Goal: Find specific page/section: Find specific page/section

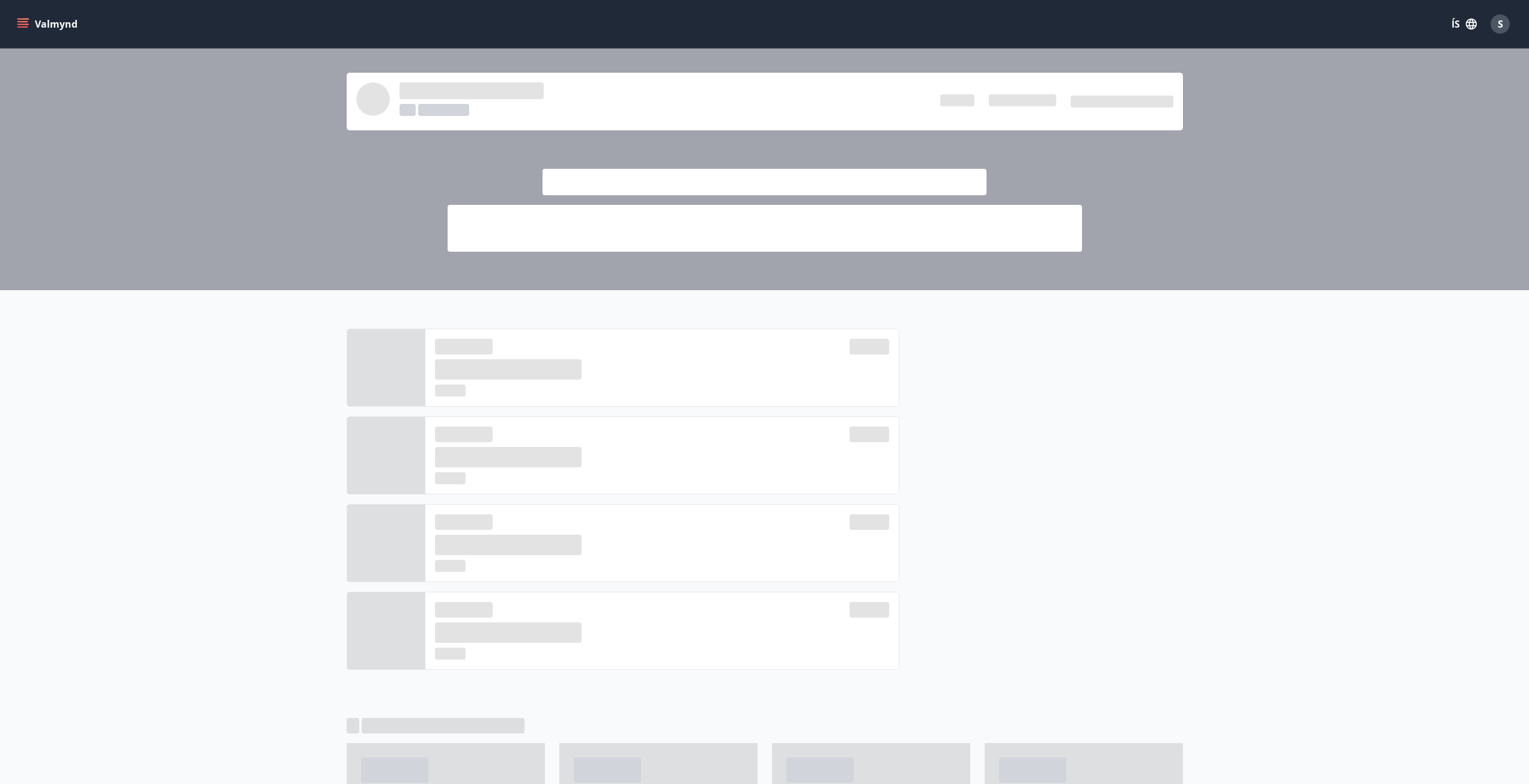
click at [27, 18] on icon "menu" at bounding box center [24, 19] width 13 height 1
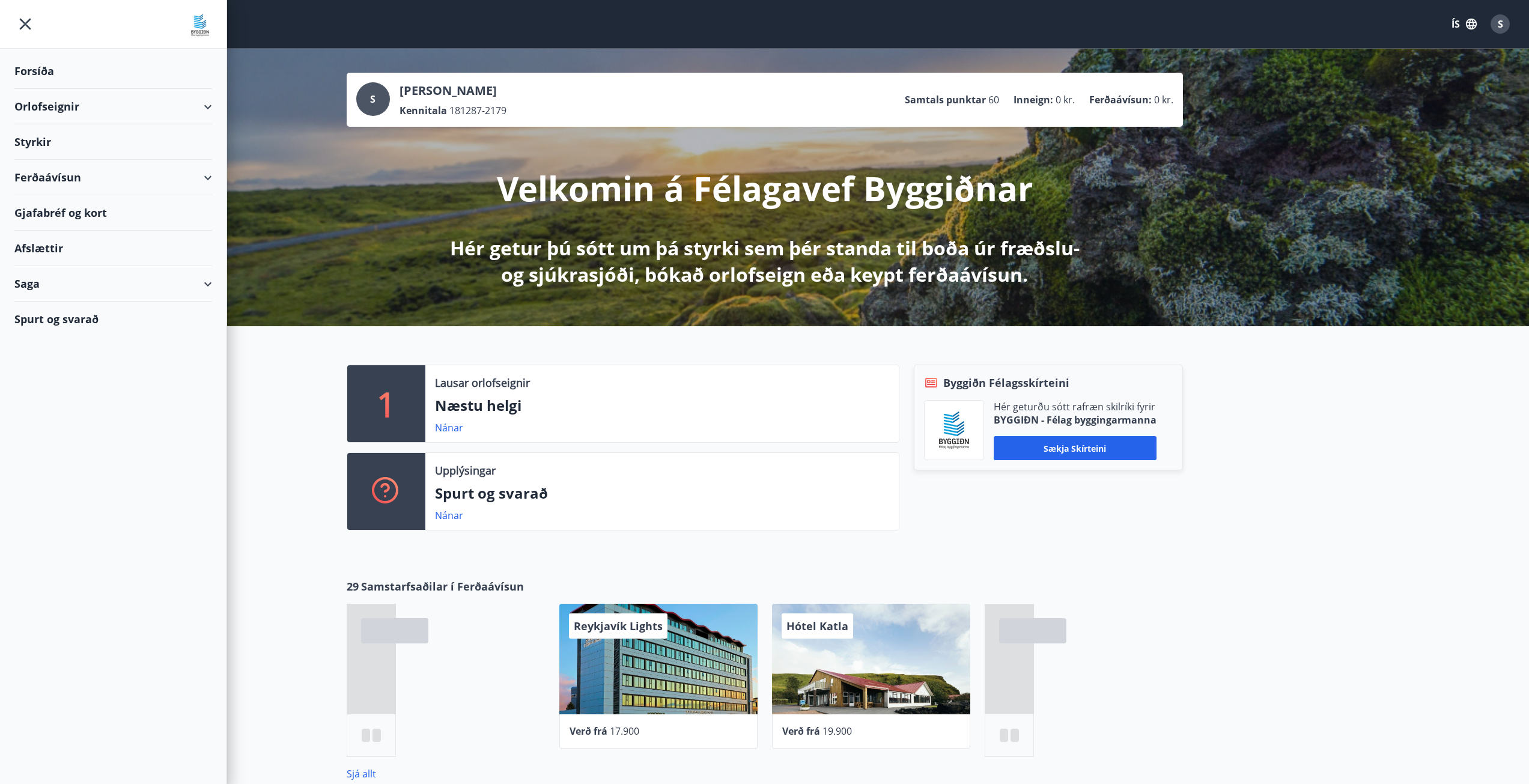
click at [25, 142] on div "Styrkir" at bounding box center [113, 142] width 198 height 36
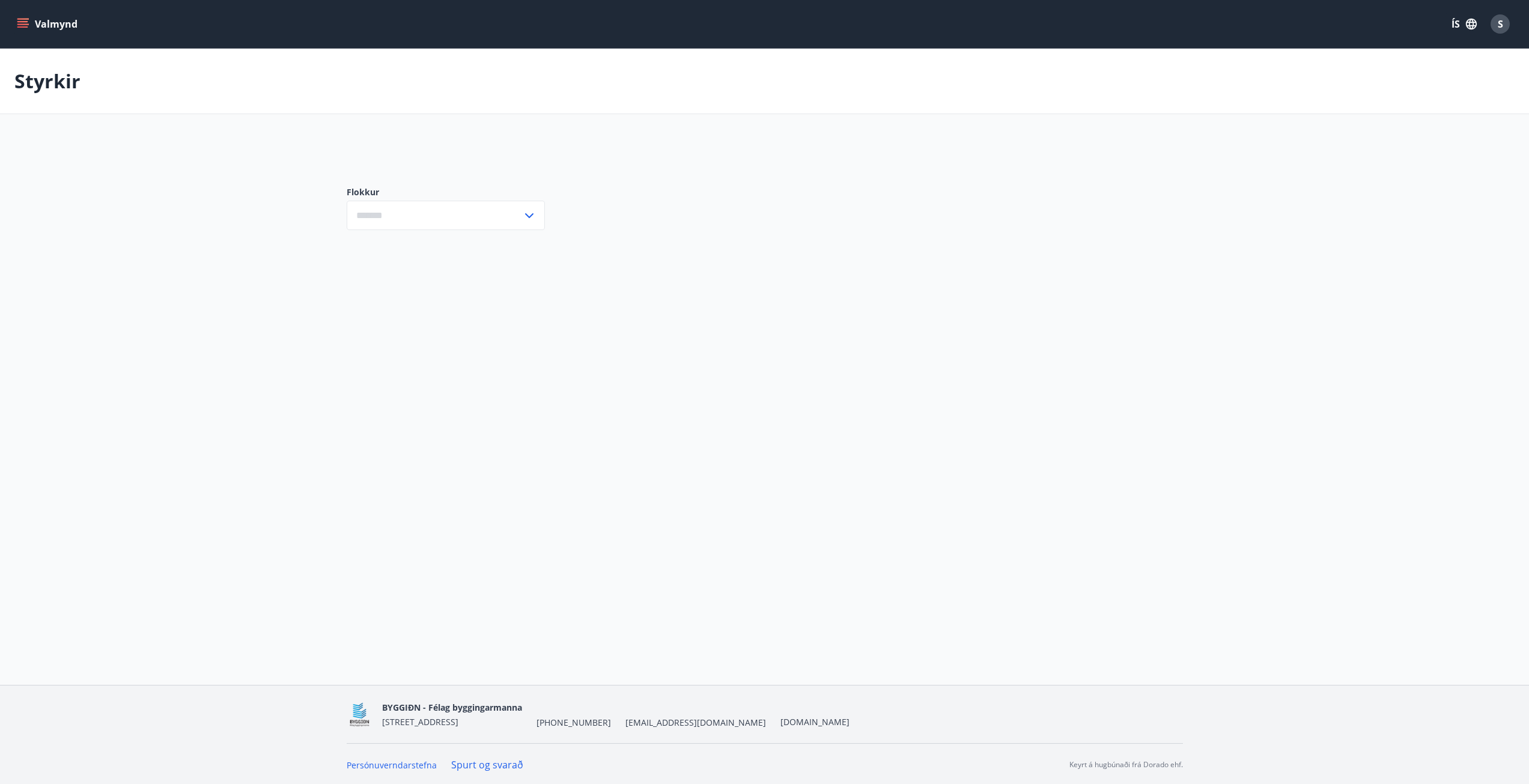
type input "***"
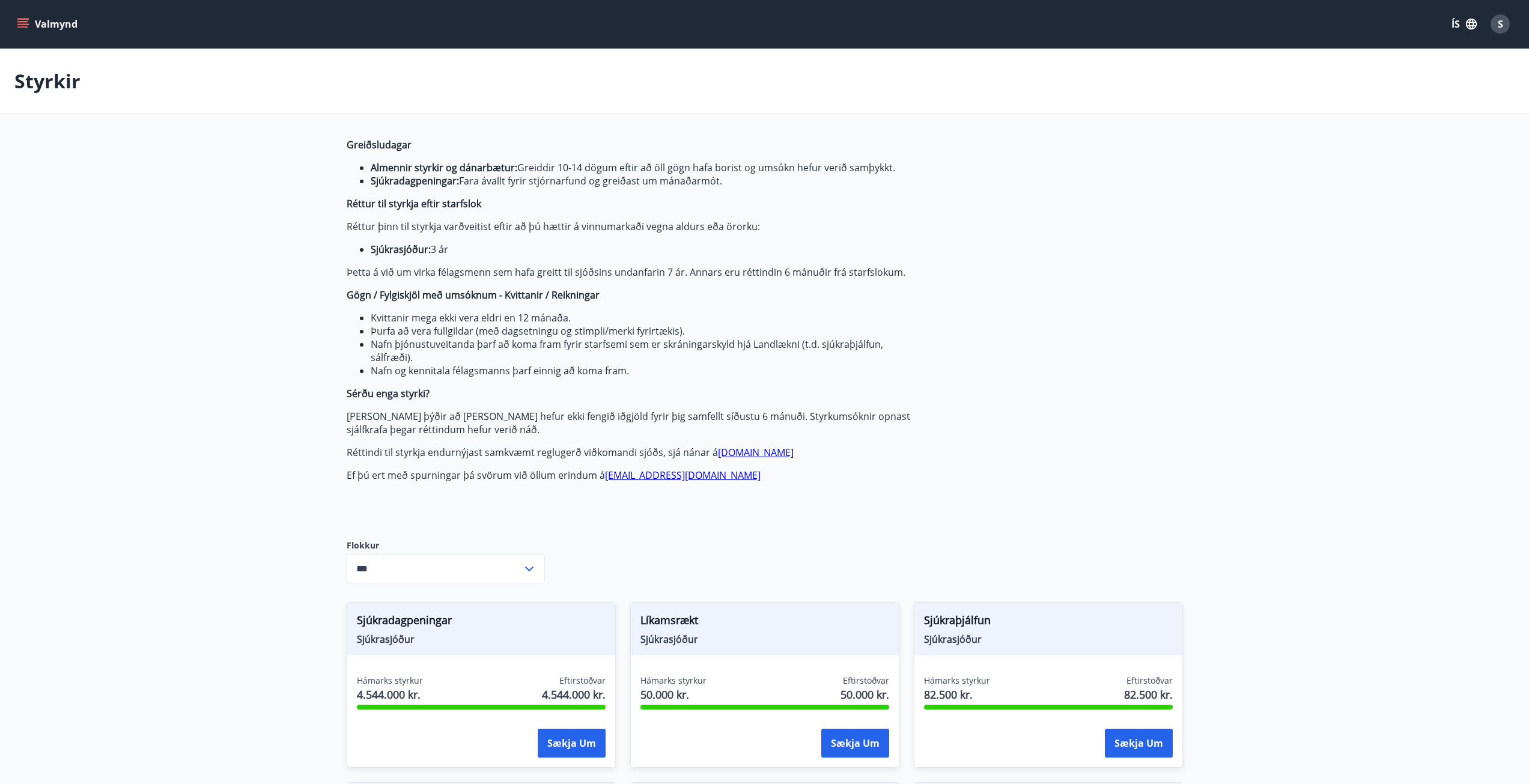
click at [21, 17] on button "Valmynd" at bounding box center [48, 24] width 68 height 22
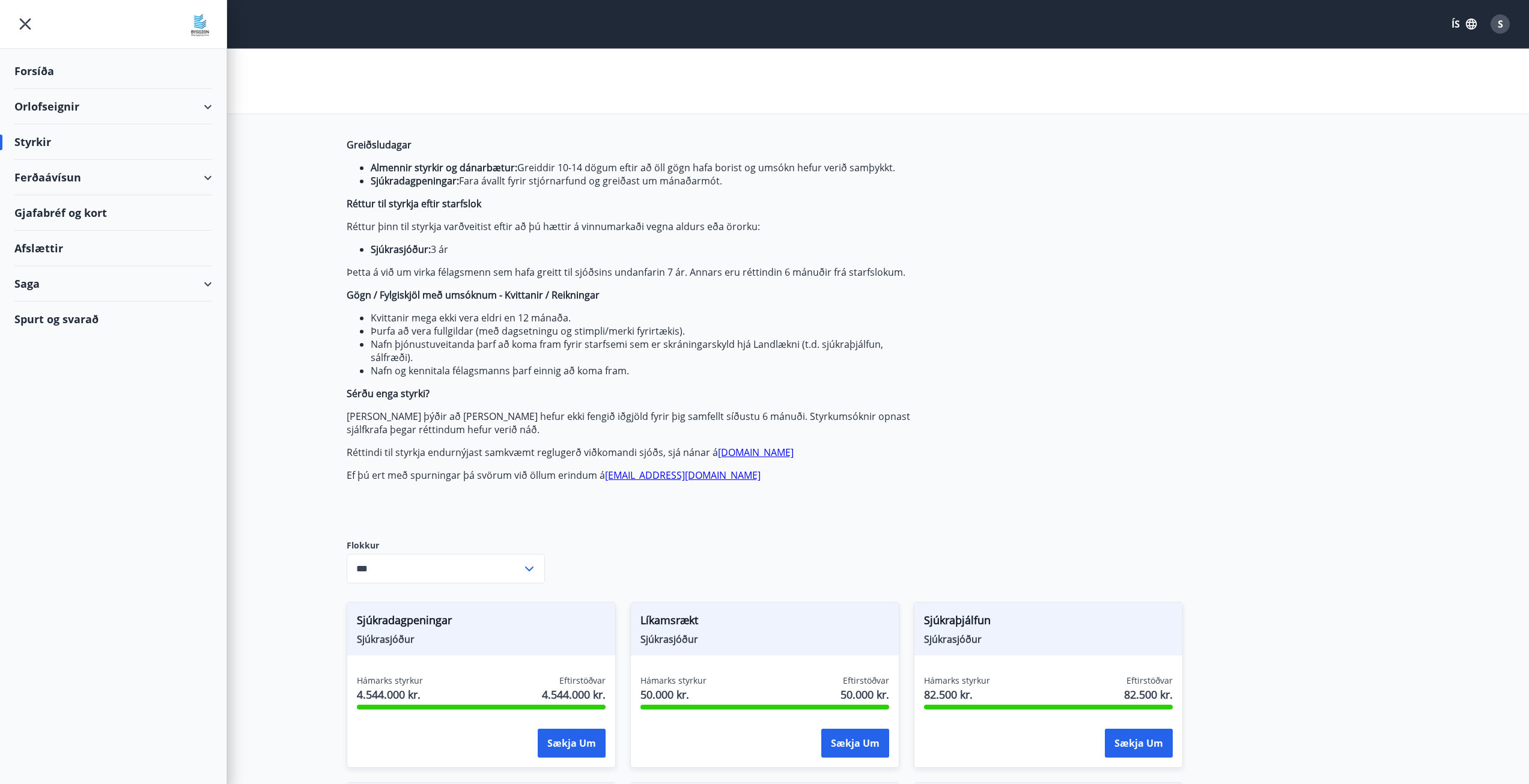
click at [37, 278] on div "Saga" at bounding box center [113, 284] width 198 height 36
click at [54, 463] on div "Skilagreinar" at bounding box center [113, 465] width 178 height 25
